Goal: Task Accomplishment & Management: Use online tool/utility

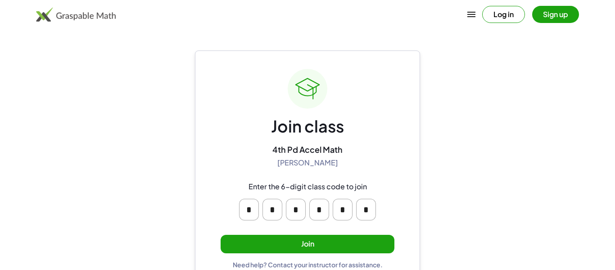
click at [368, 242] on button "Join" at bounding box center [308, 244] width 174 height 18
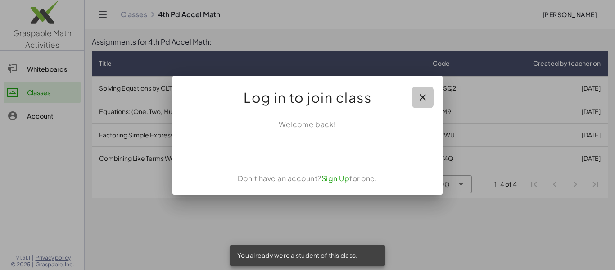
click at [424, 98] on icon "button" at bounding box center [422, 97] width 11 height 11
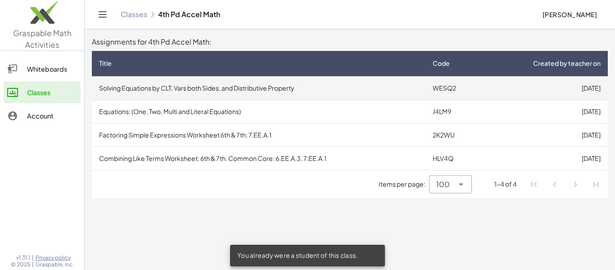
click at [310, 91] on td "Solving Equations by CLT, Vars both Sides, and Distributive Property" at bounding box center [259, 87] width 334 height 23
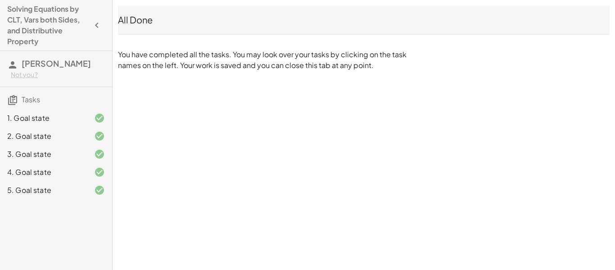
click at [97, 117] on icon at bounding box center [99, 118] width 11 height 11
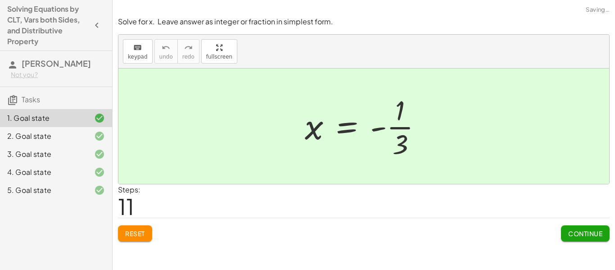
click at [147, 231] on button "Reset" at bounding box center [135, 233] width 34 height 16
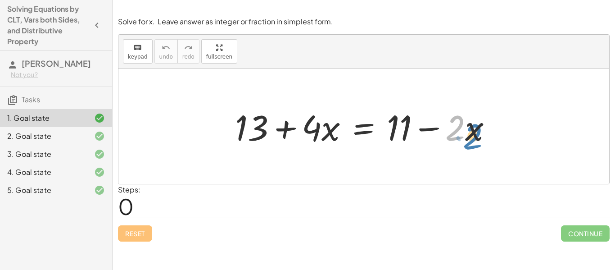
drag, startPoint x: 464, startPoint y: 129, endPoint x: 473, endPoint y: 132, distance: 10.0
click at [473, 132] on div at bounding box center [366, 126] width 273 height 46
drag, startPoint x: 479, startPoint y: 131, endPoint x: 469, endPoint y: 134, distance: 10.3
click at [469, 134] on div at bounding box center [366, 126] width 273 height 46
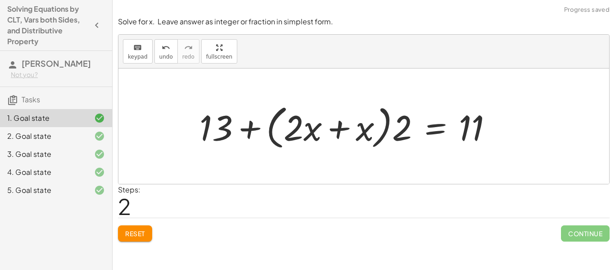
click at [163, 66] on div "keyboard keypad undo [PERSON_NAME] redo fullscreen" at bounding box center [363, 52] width 491 height 34
click at [163, 52] on icon "undo" at bounding box center [166, 47] width 9 height 11
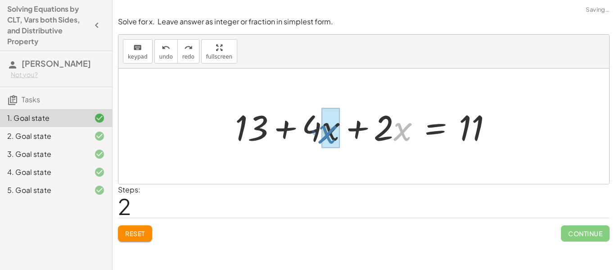
drag, startPoint x: 398, startPoint y: 134, endPoint x: 323, endPoint y: 137, distance: 74.8
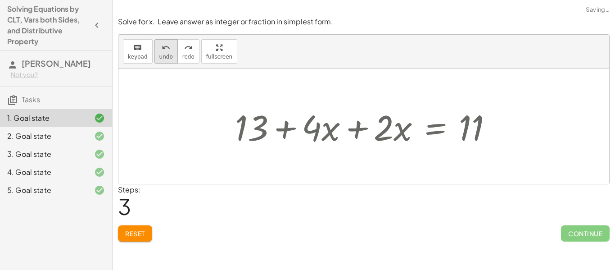
click at [170, 57] on span "undo" at bounding box center [166, 57] width 14 height 6
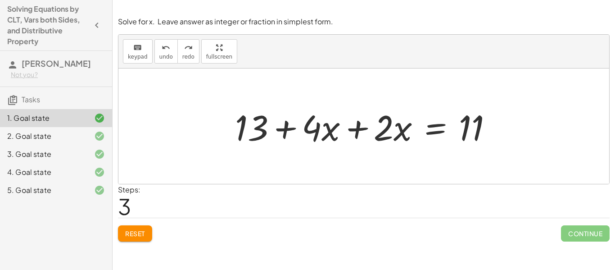
click at [357, 127] on div at bounding box center [366, 126] width 273 height 46
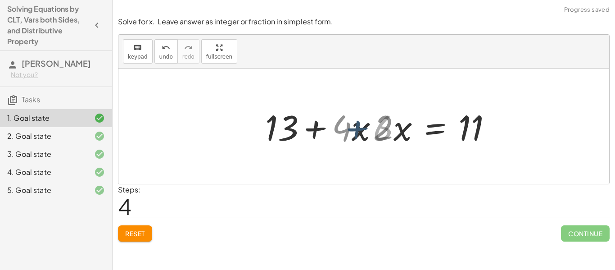
click at [357, 130] on div at bounding box center [403, 126] width 202 height 46
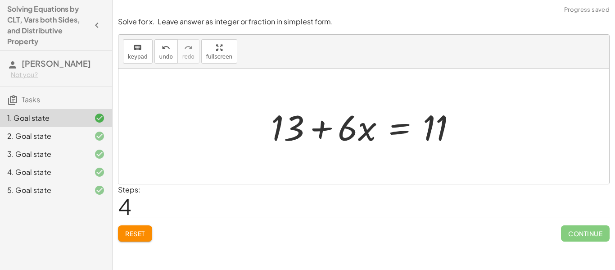
click at [421, 124] on div at bounding box center [368, 126] width 202 height 46
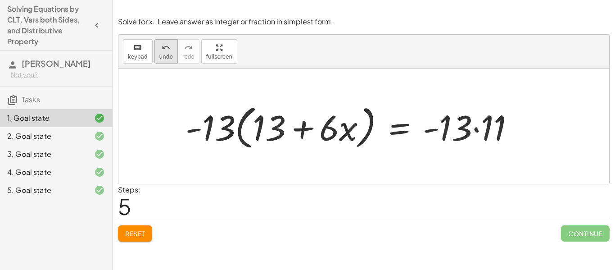
click at [165, 55] on span "undo" at bounding box center [166, 57] width 14 height 6
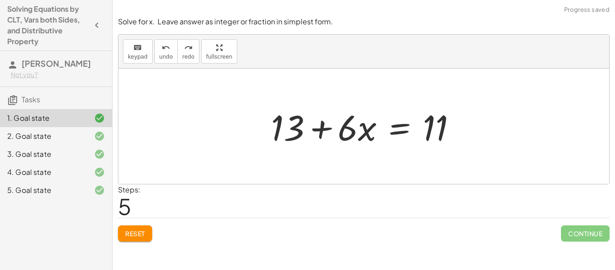
click at [393, 134] on div at bounding box center [368, 126] width 202 height 46
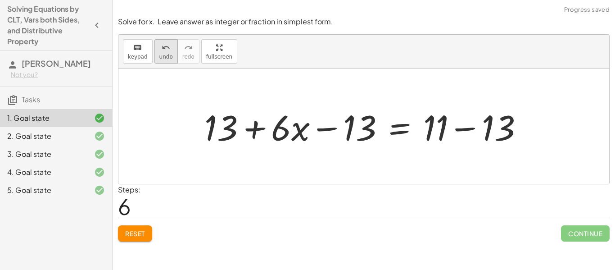
click at [163, 56] on span "undo" at bounding box center [166, 57] width 14 height 6
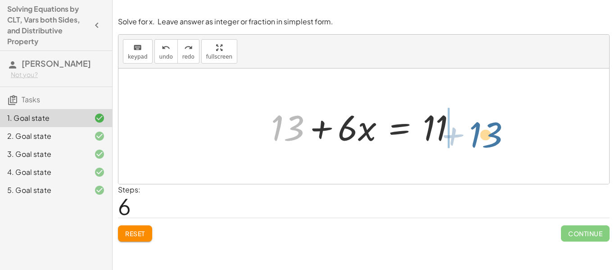
drag, startPoint x: 295, startPoint y: 134, endPoint x: 496, endPoint y: 140, distance: 200.9
click at [496, 140] on div "+ 13 + · 4 · x = + 11 − · 2 · x + 13 + · 4 · x + · 2 · x = 11 + 13 + 13 + · 6 ·…" at bounding box center [363, 125] width 491 height 115
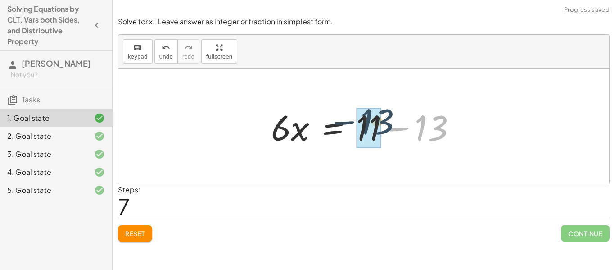
drag, startPoint x: 444, startPoint y: 127, endPoint x: 386, endPoint y: 121, distance: 58.8
click at [386, 121] on div at bounding box center [368, 126] width 202 height 46
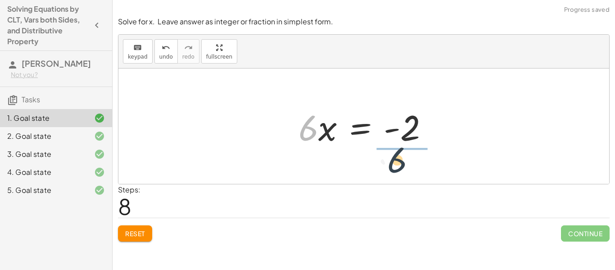
drag, startPoint x: 311, startPoint y: 131, endPoint x: 416, endPoint y: 165, distance: 110.2
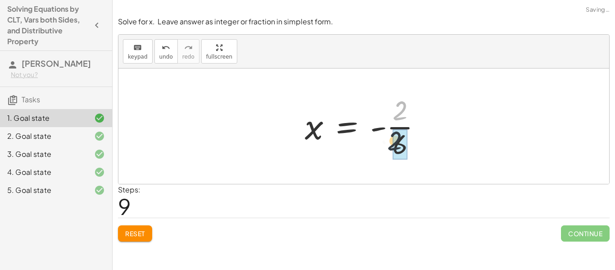
drag, startPoint x: 404, startPoint y: 110, endPoint x: 398, endPoint y: 143, distance: 33.3
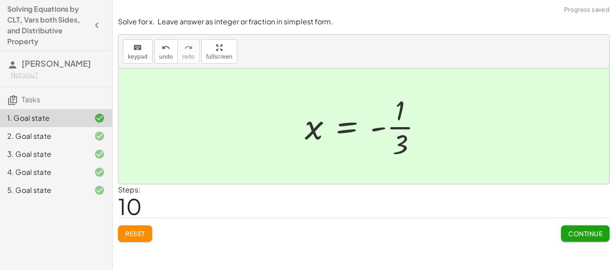
click at [580, 238] on button "Continue" at bounding box center [585, 233] width 49 height 16
